Goal: Task Accomplishment & Management: Manage account settings

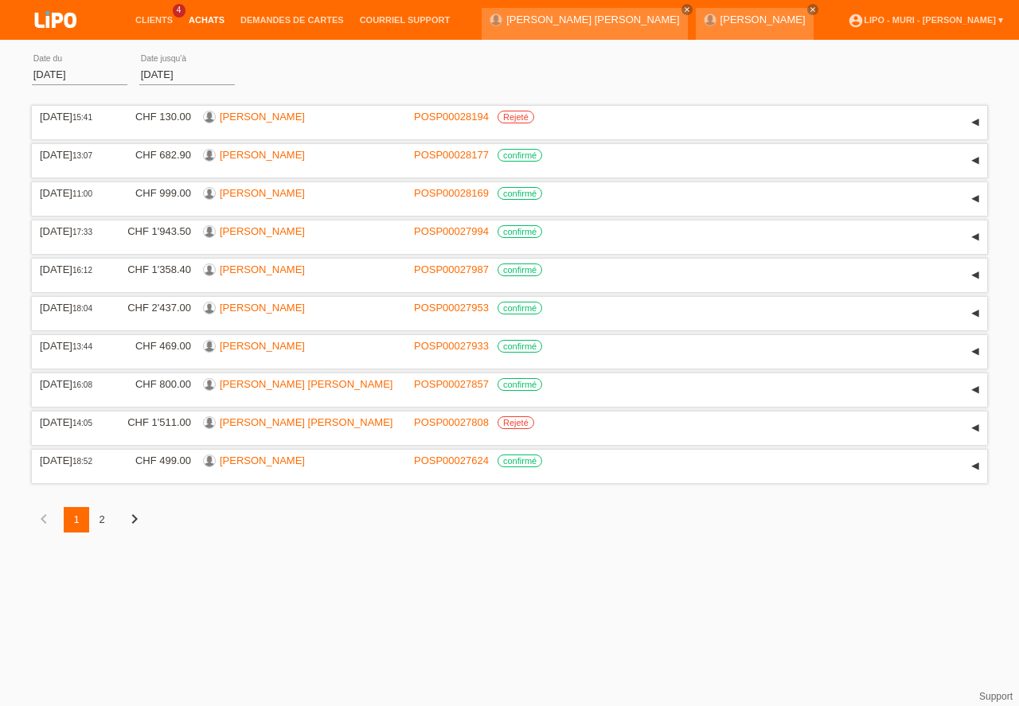
click at [157, 18] on link "Clients" at bounding box center [153, 20] width 53 height 10
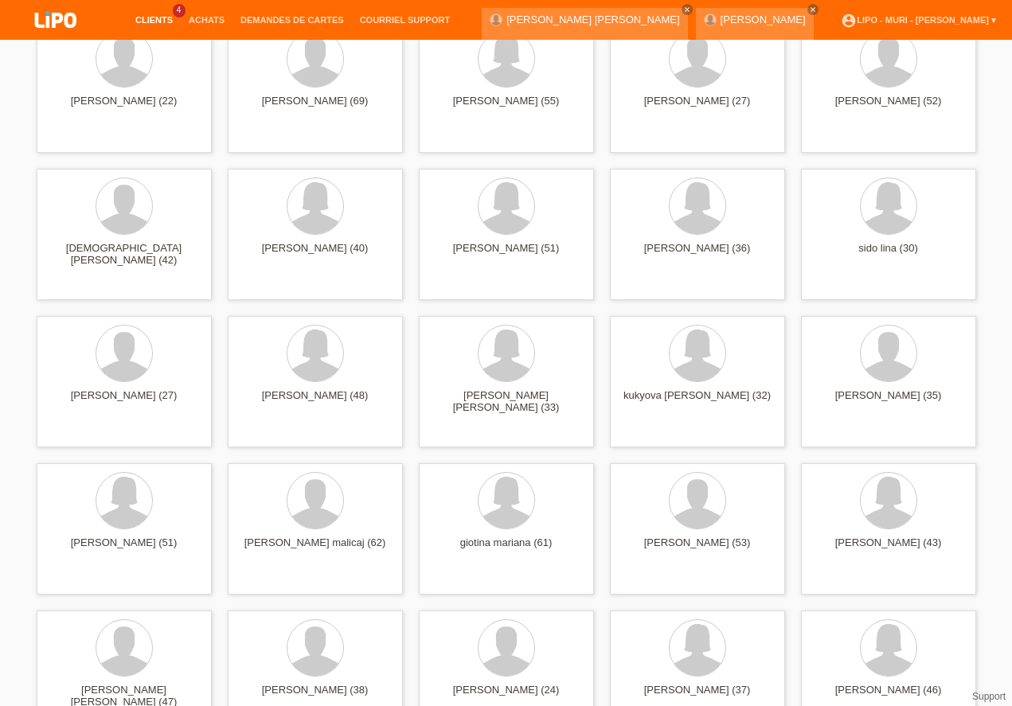
scroll to position [3357, 0]
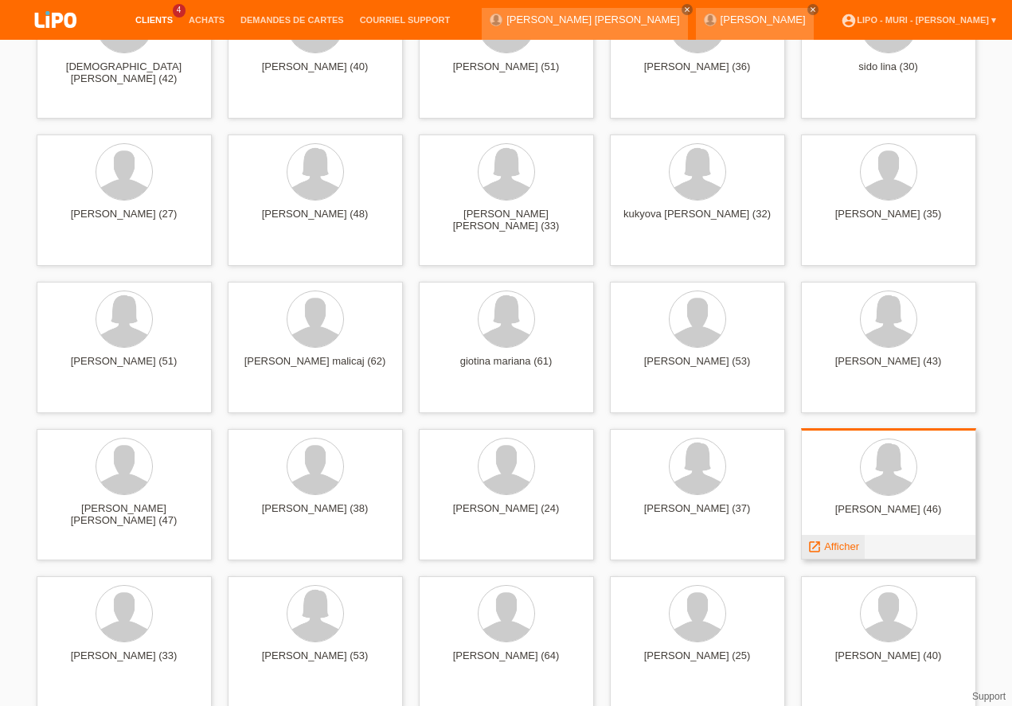
click at [839, 546] on span "Afficher" at bounding box center [841, 546] width 35 height 12
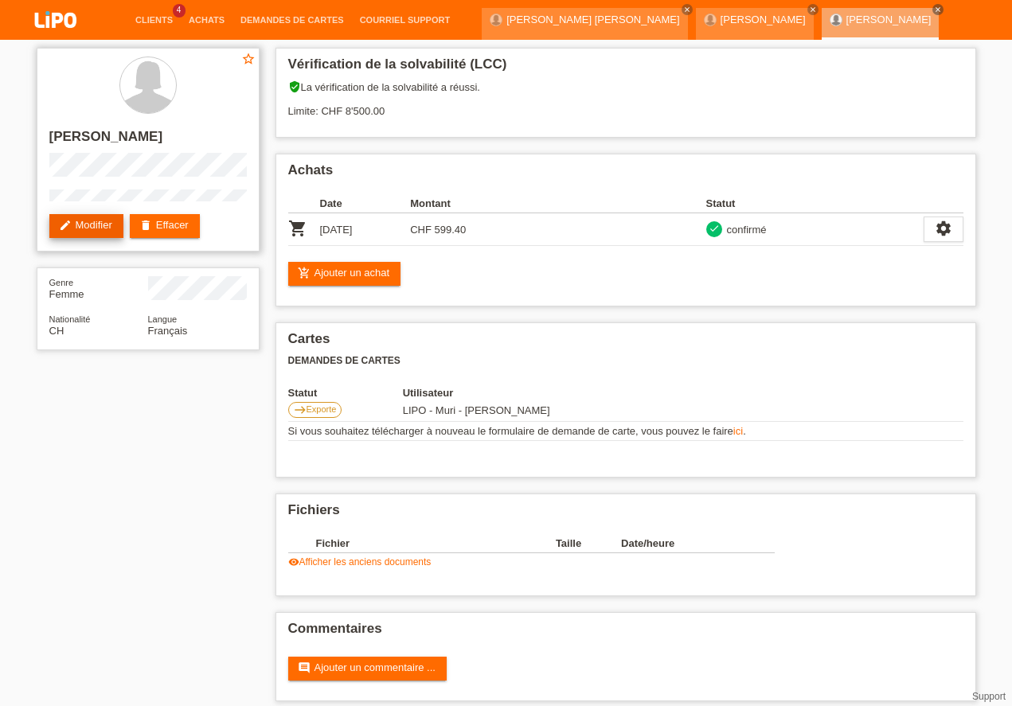
click at [99, 224] on link "edit Modifier" at bounding box center [86, 226] width 74 height 24
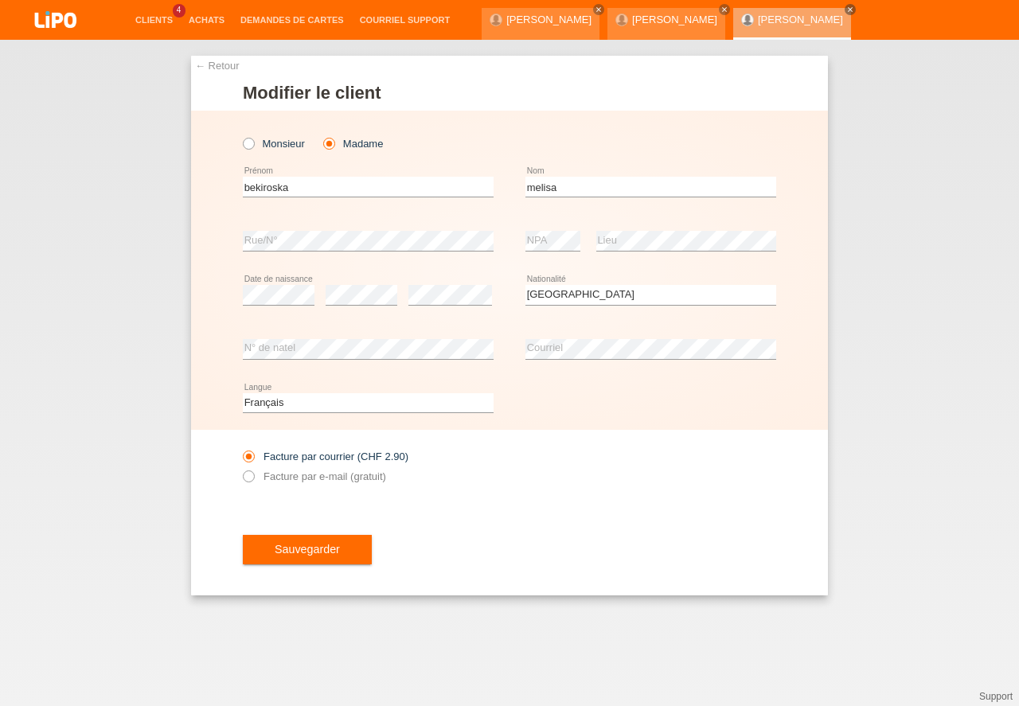
select select "CH"
click at [146, 21] on link "Clients" at bounding box center [153, 20] width 53 height 10
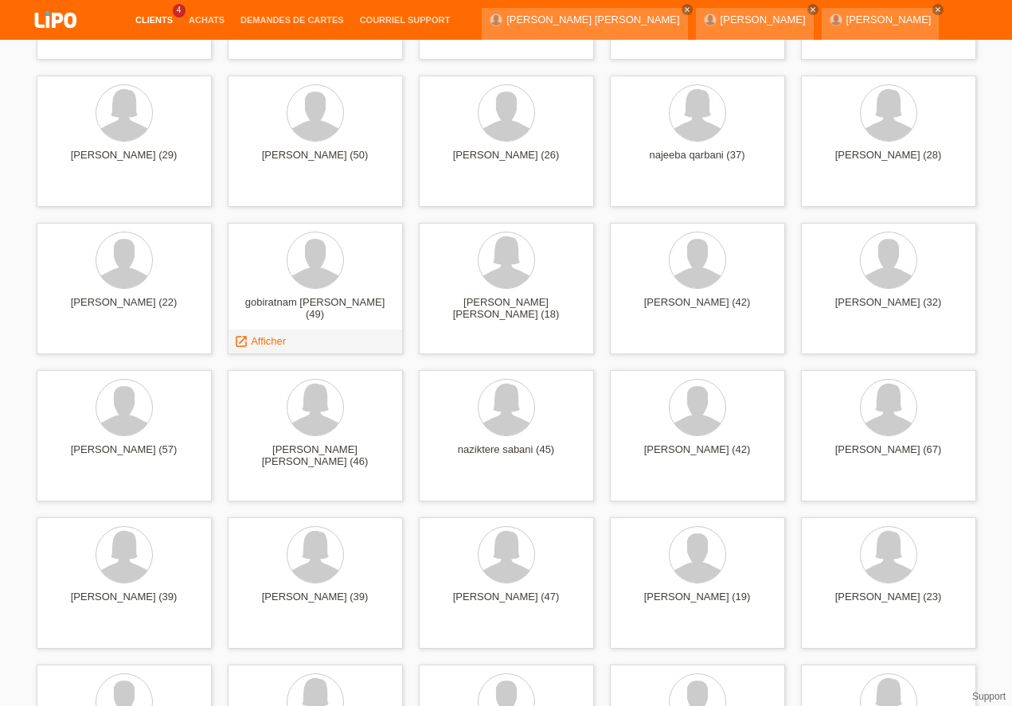
scroll to position [5081, 0]
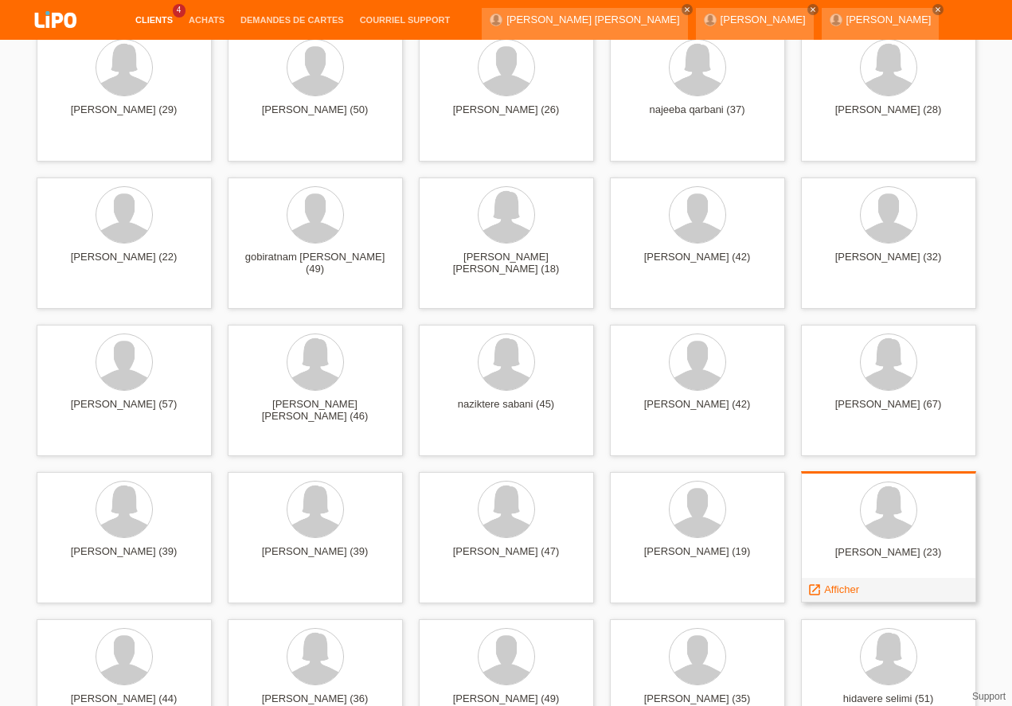
click at [888, 548] on div "[PERSON_NAME] (23)" at bounding box center [888, 558] width 150 height 25
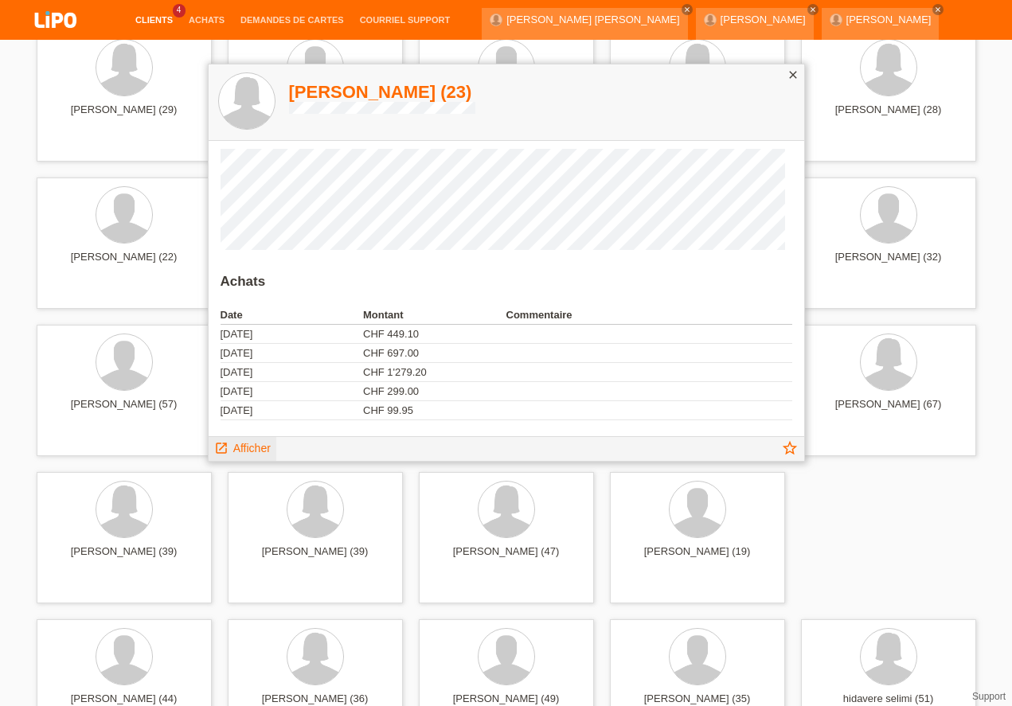
click at [251, 450] on span "Afficher" at bounding box center [251, 448] width 37 height 13
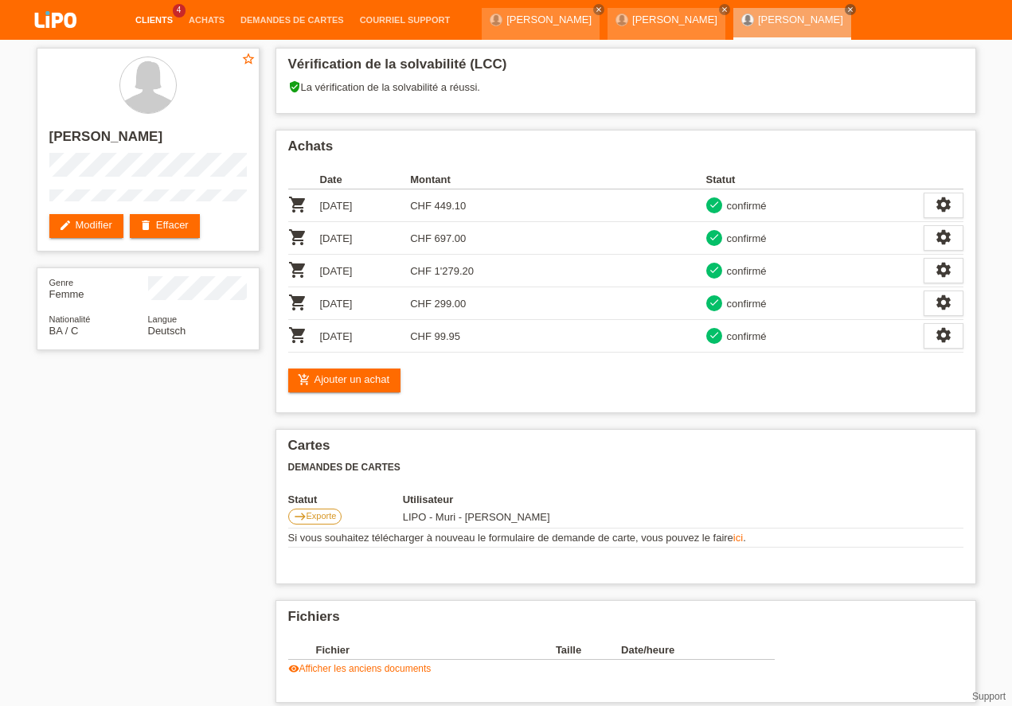
click at [151, 21] on link "Clients" at bounding box center [153, 20] width 53 height 10
